Goal: Check status: Check status

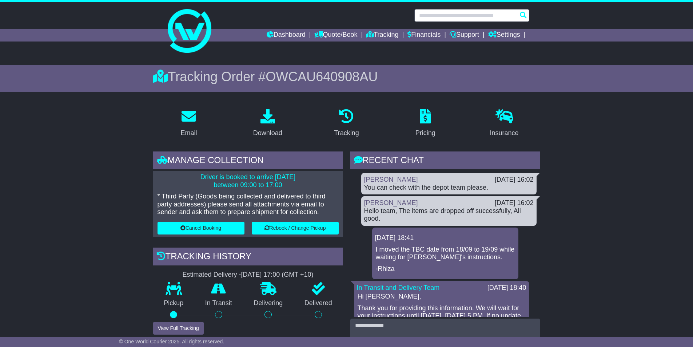
click at [456, 12] on input "text" at bounding box center [471, 15] width 115 height 13
click at [420, 20] on input "text" at bounding box center [471, 15] width 115 height 13
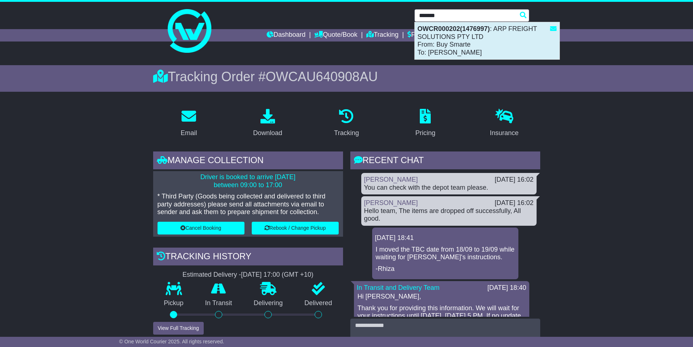
click at [443, 42] on div "OWCR000202(1476997) : ARP FREIGHT SOLUTIONS PTY LTD From: Buy Smarte To: [PERSO…" at bounding box center [487, 40] width 145 height 37
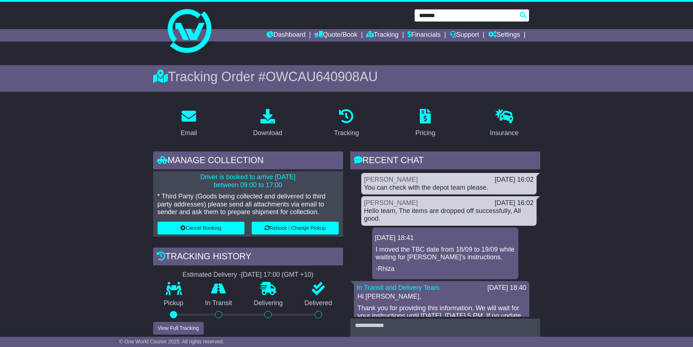
type input "**********"
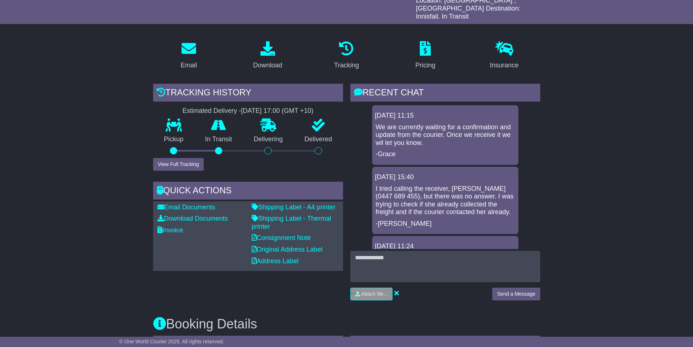
scroll to position [109, 0]
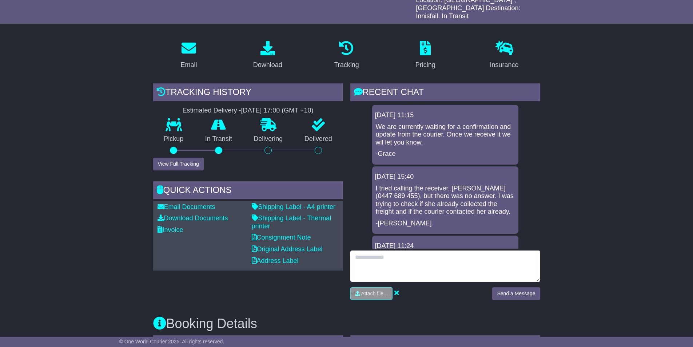
click at [449, 250] on textarea at bounding box center [445, 265] width 190 height 31
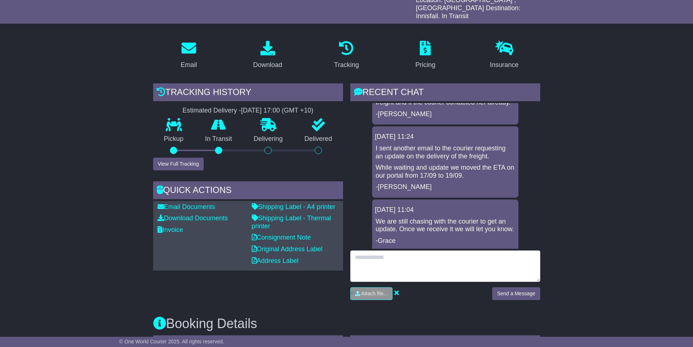
scroll to position [0, 0]
